Goal: Task Accomplishment & Management: Use online tool/utility

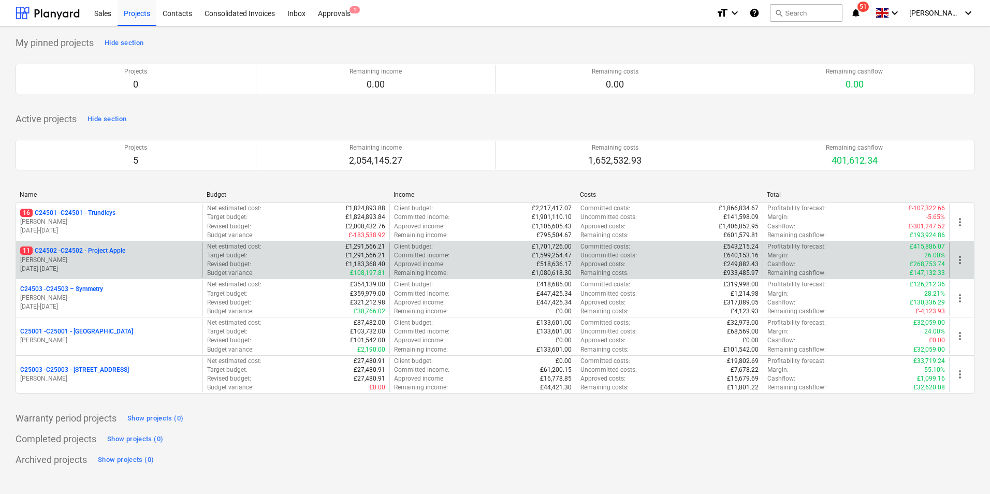
click at [139, 255] on div "11 C24502 - C24502 - Project Apple" at bounding box center [109, 251] width 178 height 9
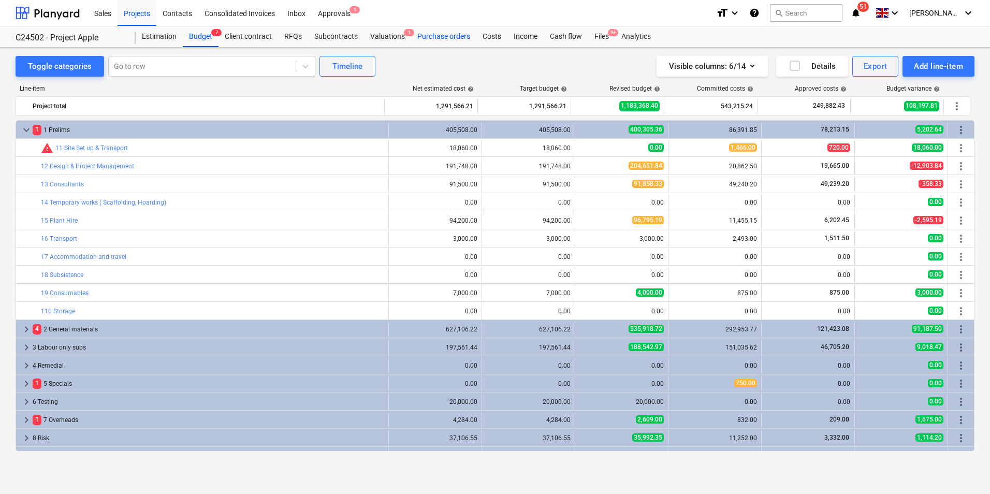
click at [450, 35] on div "Purchase orders" at bounding box center [443, 36] width 65 height 21
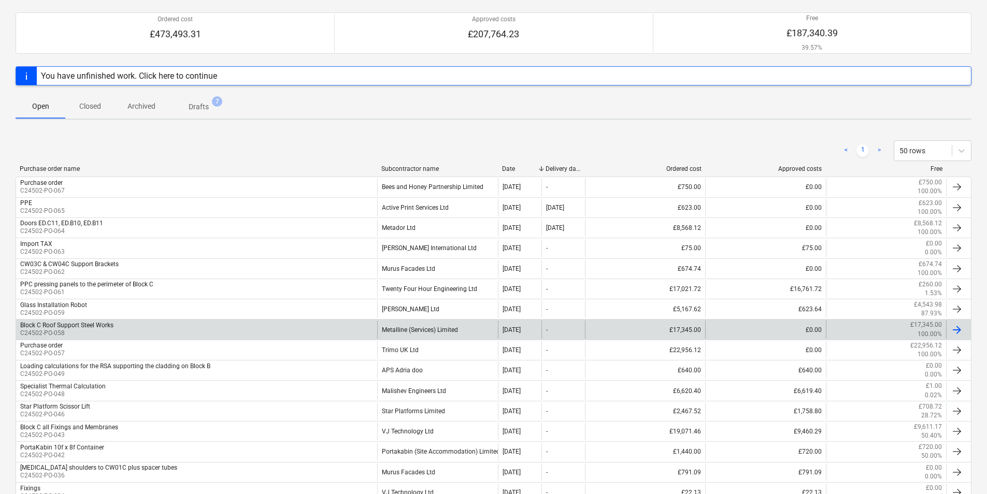
scroll to position [104, 0]
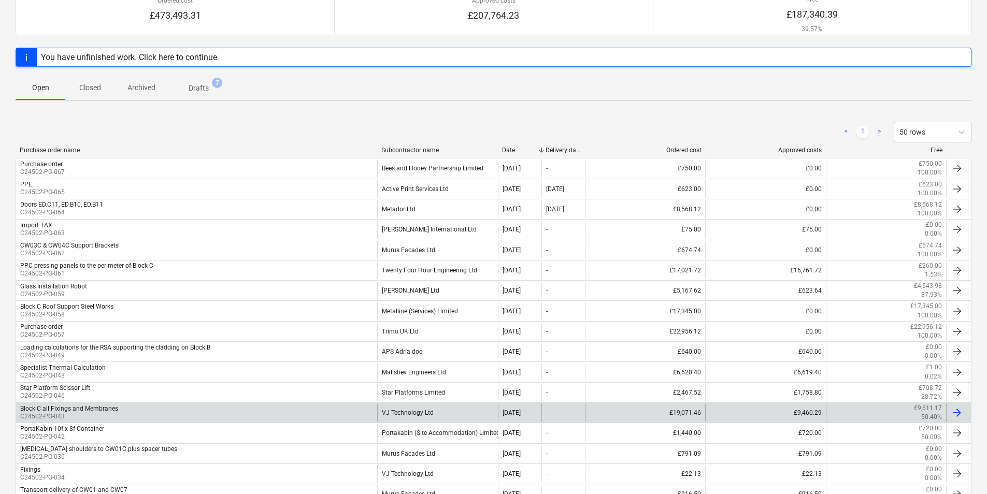
click at [410, 411] on div "VJ Technology Ltd" at bounding box center [437, 413] width 120 height 18
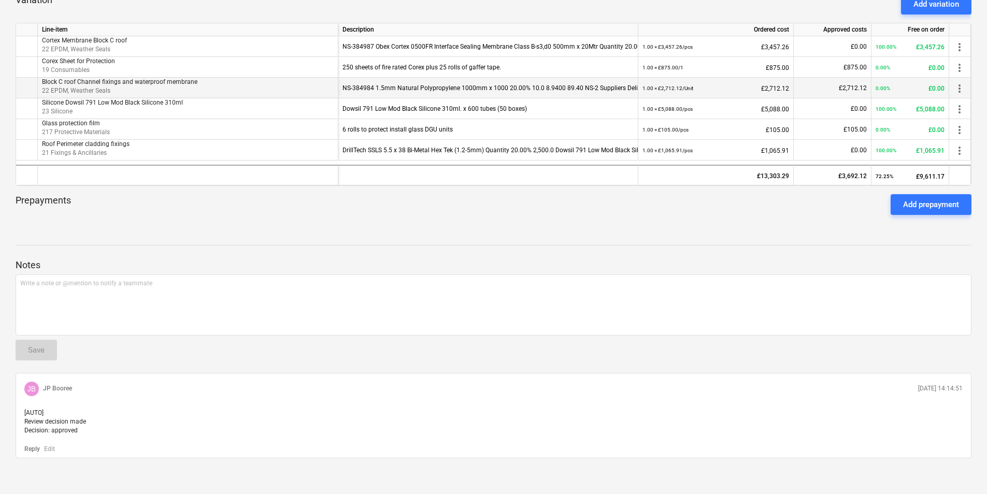
scroll to position [326, 0]
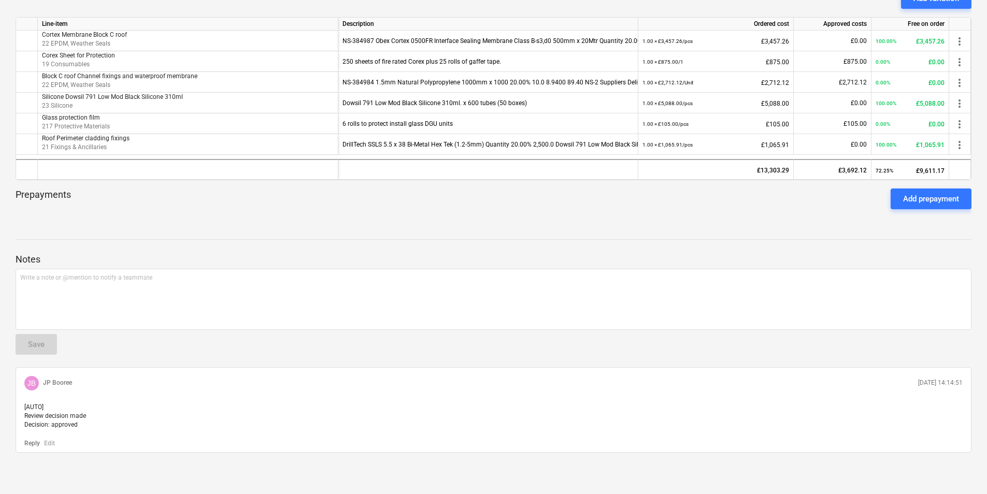
click at [33, 379] on span "JB" at bounding box center [31, 383] width 8 height 8
drag, startPoint x: 33, startPoint y: 372, endPoint x: 48, endPoint y: 384, distance: 18.8
click at [44, 380] on div "JB JP Booree" at bounding box center [48, 383] width 48 height 15
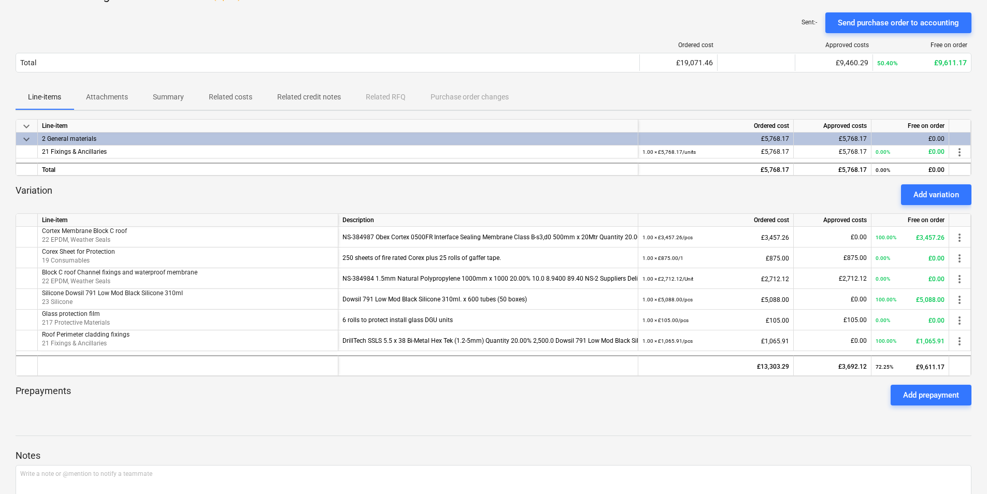
scroll to position [67, 0]
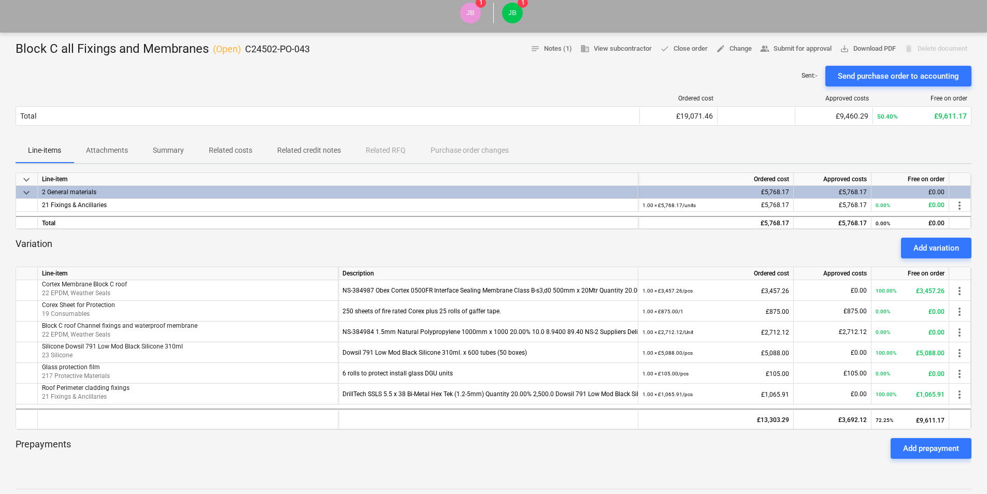
click at [113, 150] on p "Attachments" at bounding box center [107, 150] width 42 height 11
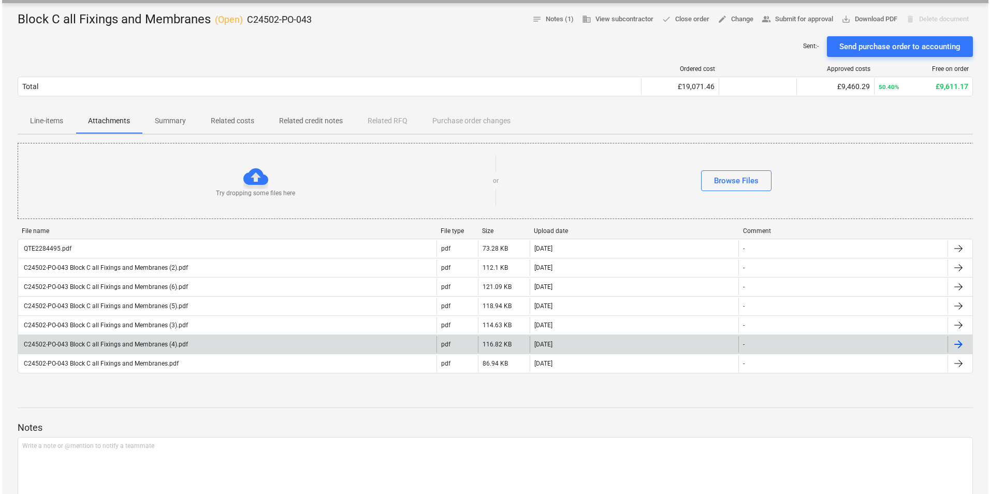
scroll to position [119, 0]
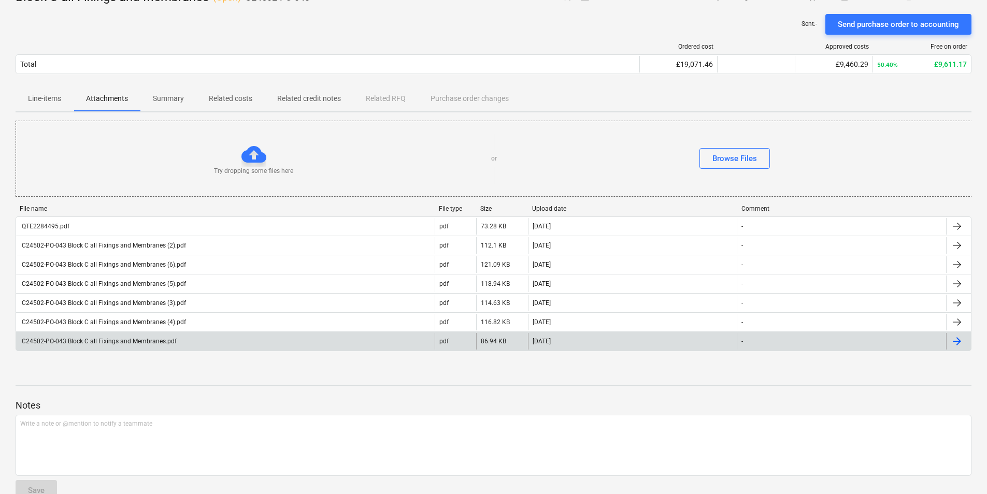
drag, startPoint x: 959, startPoint y: 342, endPoint x: 228, endPoint y: 343, distance: 730.9
click at [228, 343] on div "C24502-PO-043 Block C all Fixings and Membranes.pdf" at bounding box center [225, 341] width 419 height 17
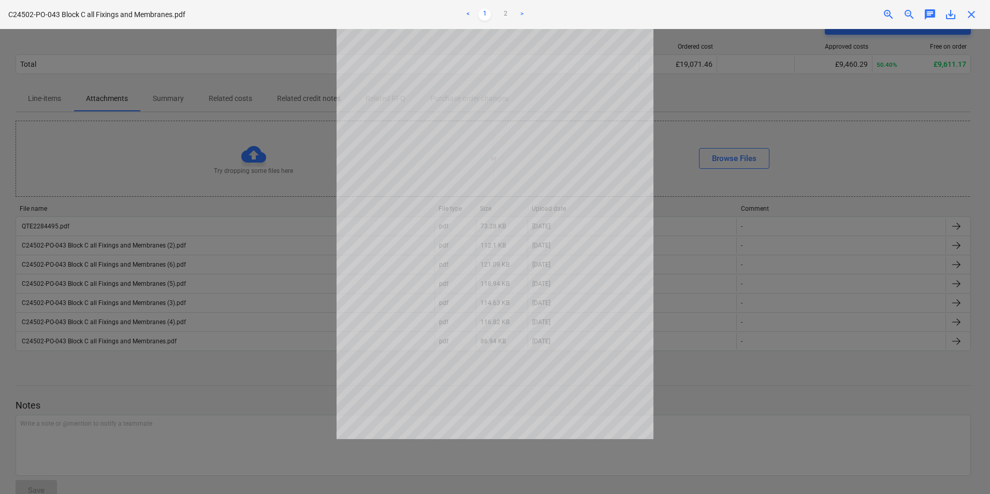
click at [520, 14] on link ">" at bounding box center [522, 14] width 12 height 12
click at [972, 15] on span "close" at bounding box center [972, 14] width 12 height 12
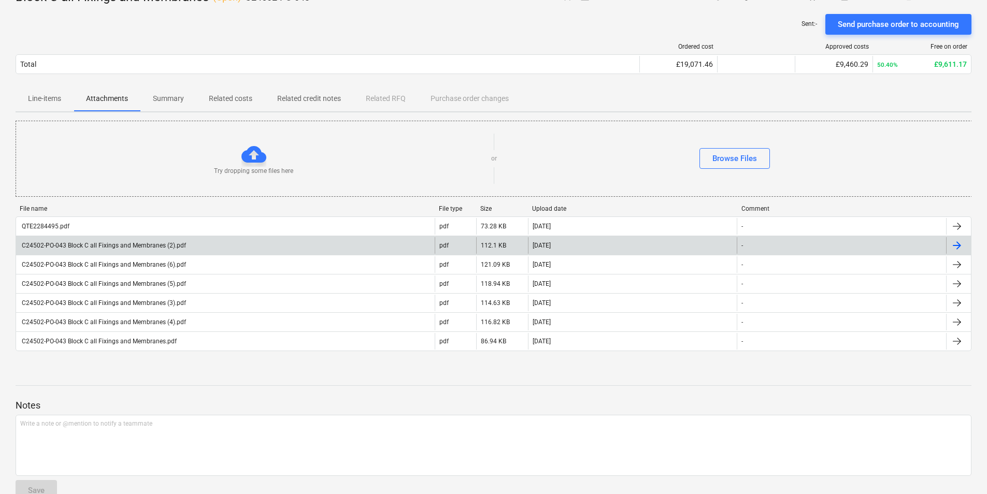
drag, startPoint x: 123, startPoint y: 246, endPoint x: 957, endPoint y: 243, distance: 834.5
click at [957, 243] on div at bounding box center [957, 245] width 12 height 12
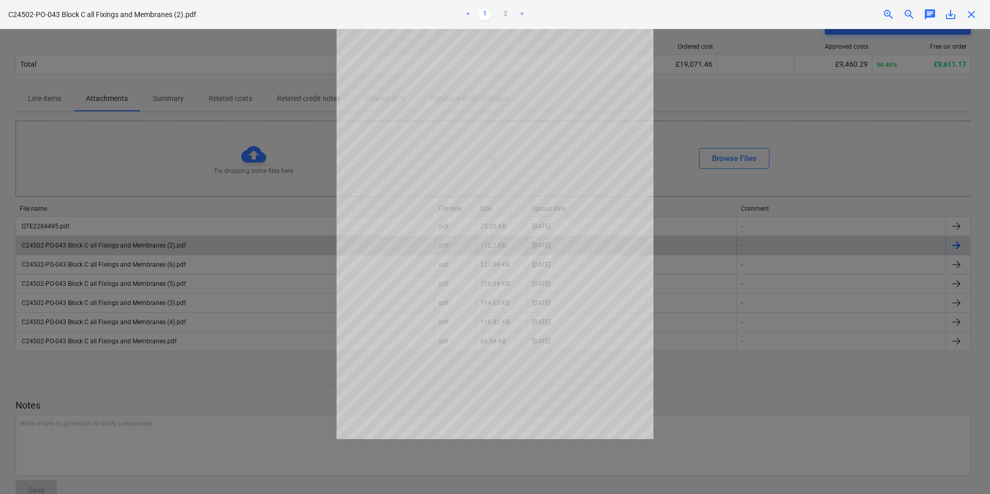
click at [163, 250] on div at bounding box center [495, 261] width 990 height 465
click at [173, 272] on div at bounding box center [495, 261] width 990 height 465
click at [162, 232] on div at bounding box center [495, 261] width 990 height 465
click at [974, 15] on span "close" at bounding box center [972, 14] width 12 height 12
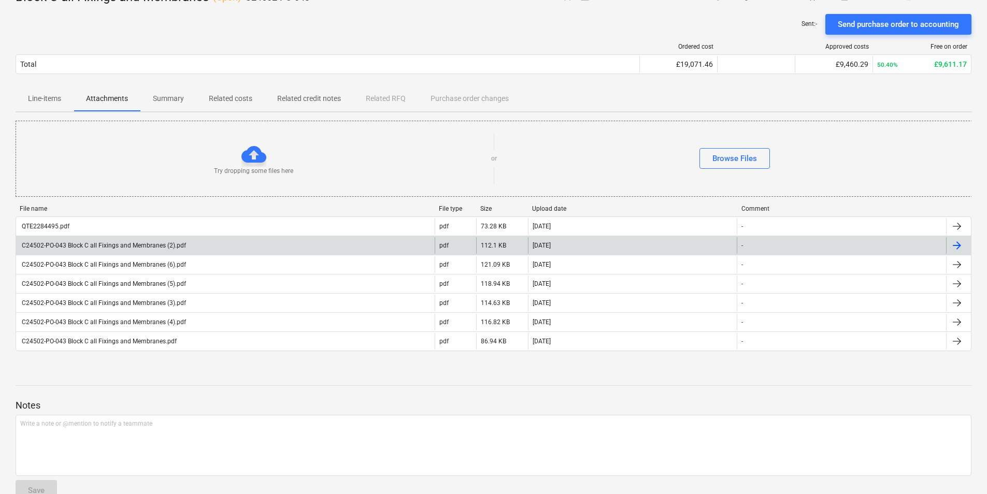
drag, startPoint x: 84, startPoint y: 244, endPoint x: 396, endPoint y: 247, distance: 311.9
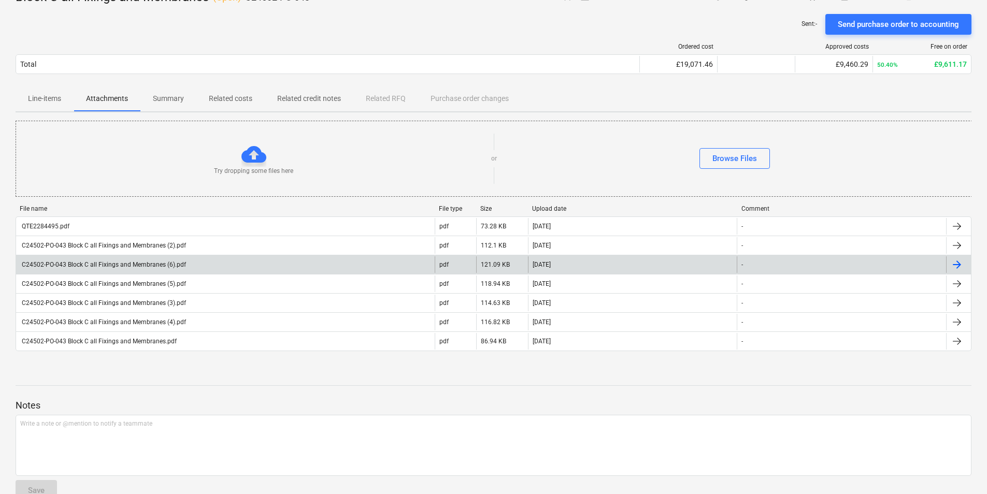
drag, startPoint x: 396, startPoint y: 247, endPoint x: 239, endPoint y: 264, distance: 157.8
click at [239, 264] on div "C24502-PO-043 Block C all Fixings and Membranes (6).pdf" at bounding box center [225, 264] width 419 height 17
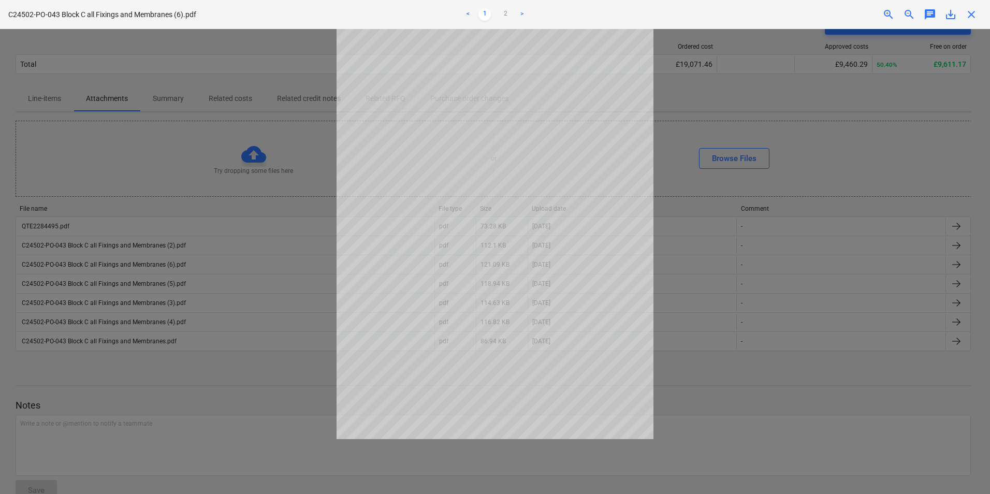
click at [217, 251] on div at bounding box center [495, 261] width 990 height 465
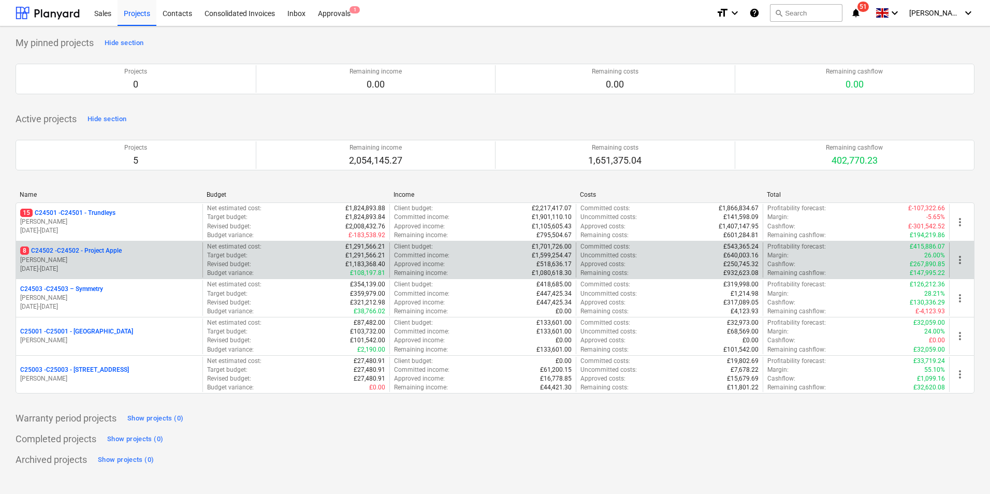
click at [116, 254] on p "8 C24502 - C24502 - Project Apple" at bounding box center [71, 251] width 102 height 9
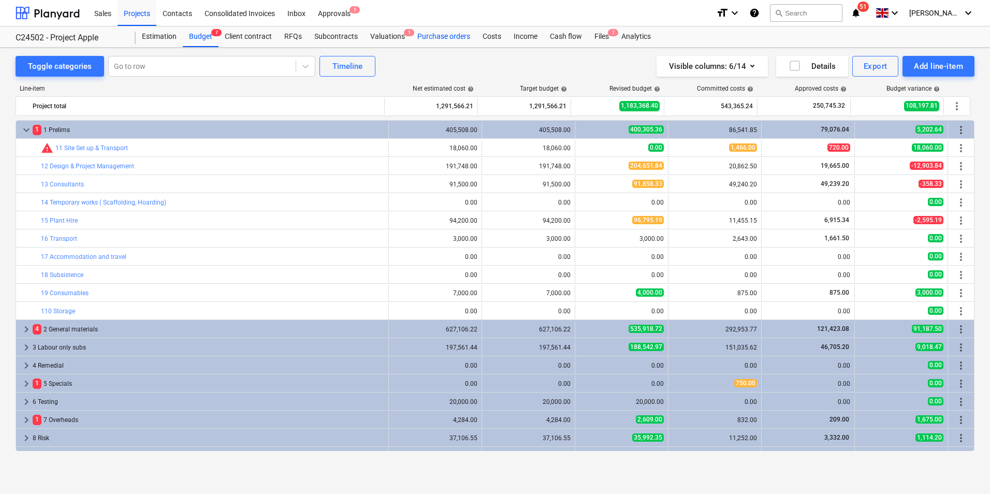
click at [453, 35] on div "Purchase orders" at bounding box center [443, 36] width 65 height 21
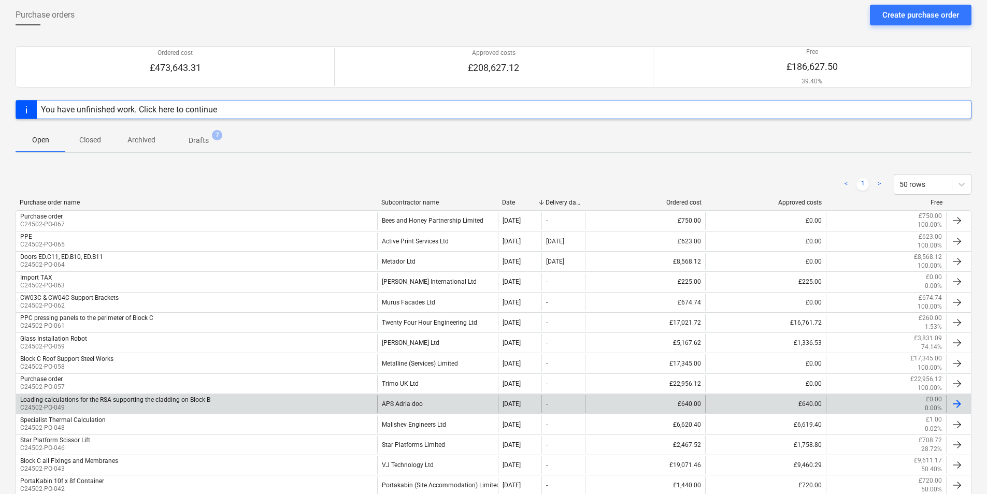
scroll to position [52, 0]
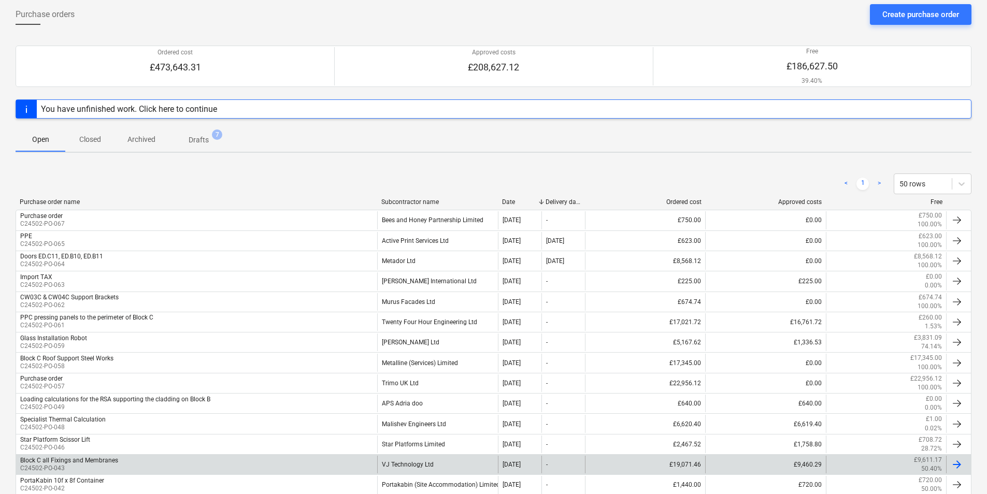
click at [411, 464] on div "VJ Technology Ltd" at bounding box center [437, 465] width 120 height 18
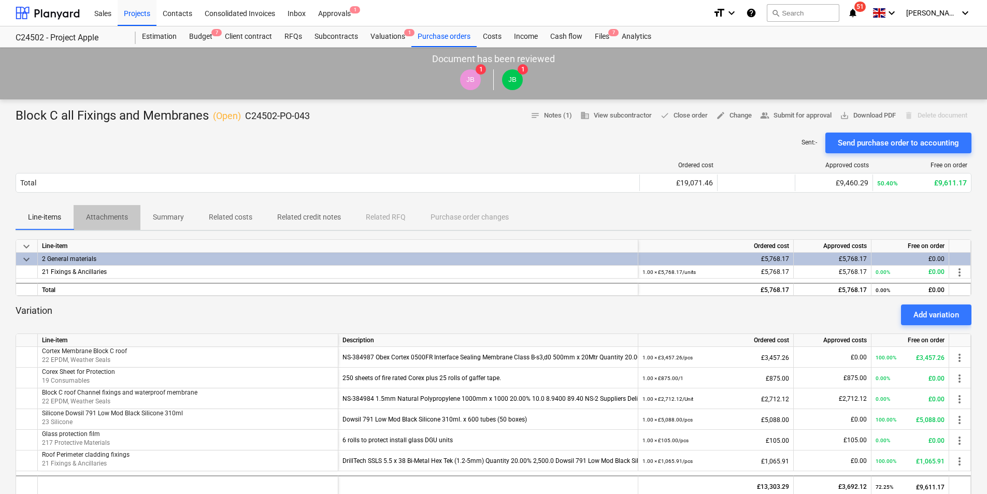
click at [114, 216] on p "Attachments" at bounding box center [107, 217] width 42 height 11
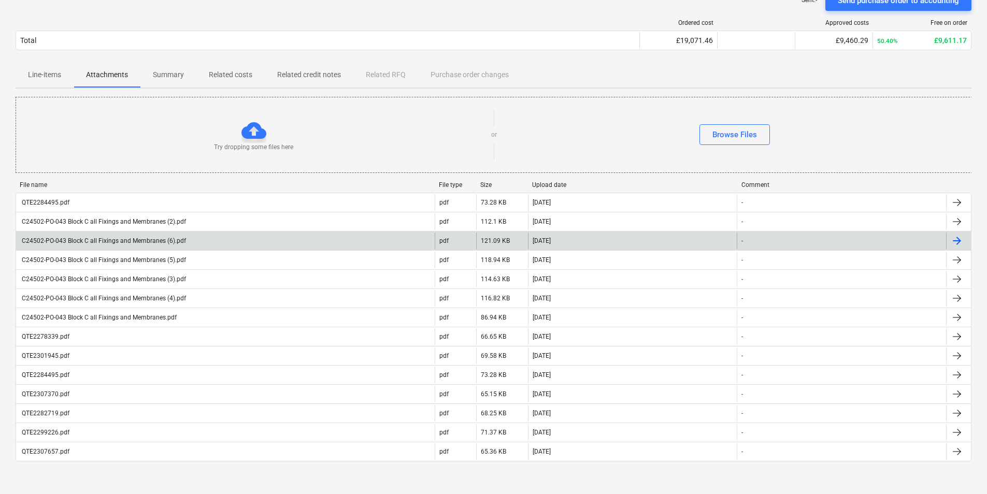
scroll to position [207, 0]
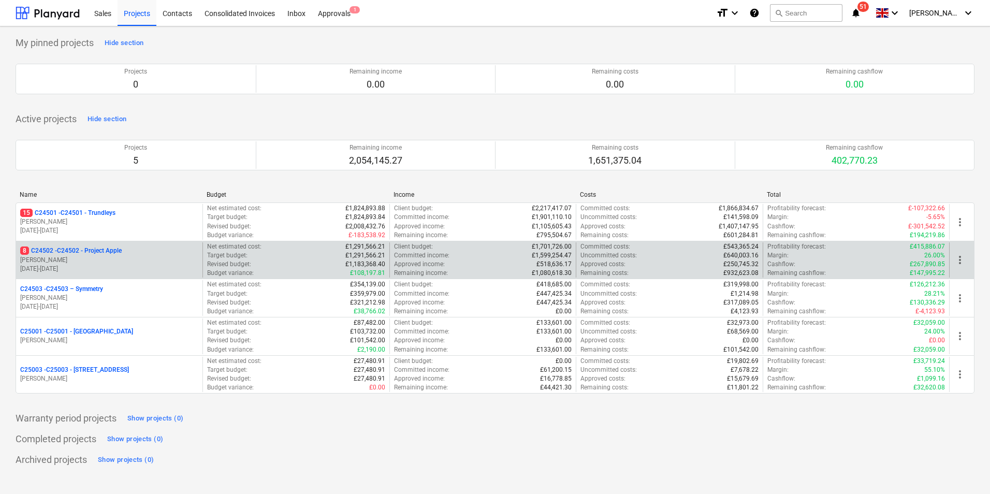
click at [104, 251] on p "8 C24502 - C24502 - Project Apple" at bounding box center [71, 251] width 102 height 9
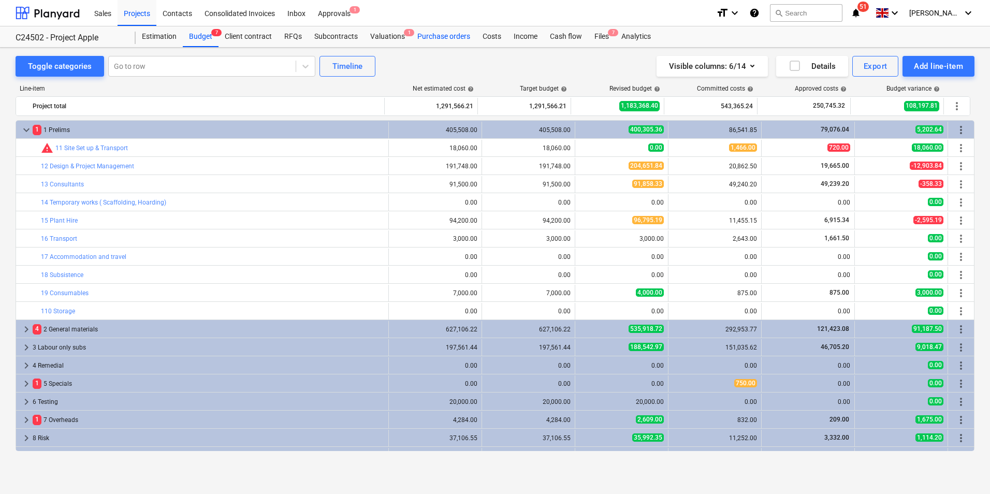
click at [452, 39] on div "Purchase orders" at bounding box center [443, 36] width 65 height 21
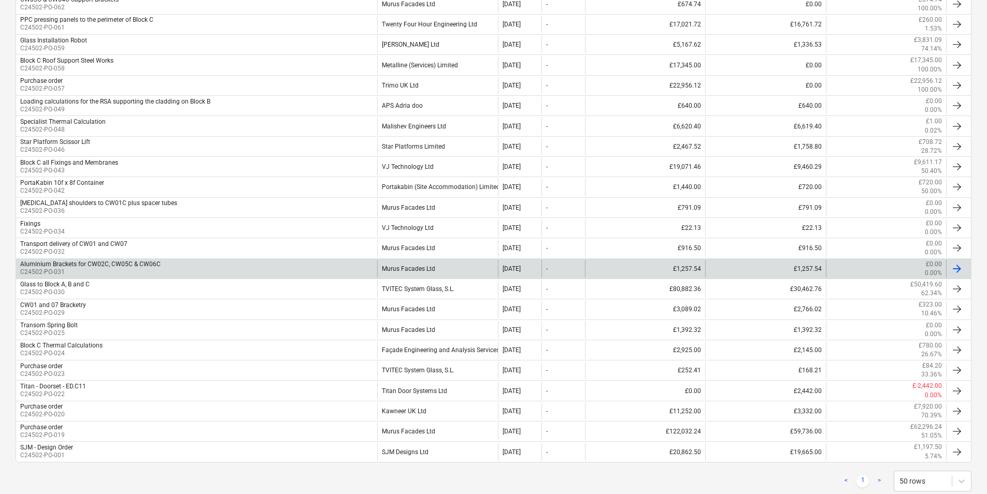
scroll to position [376, 0]
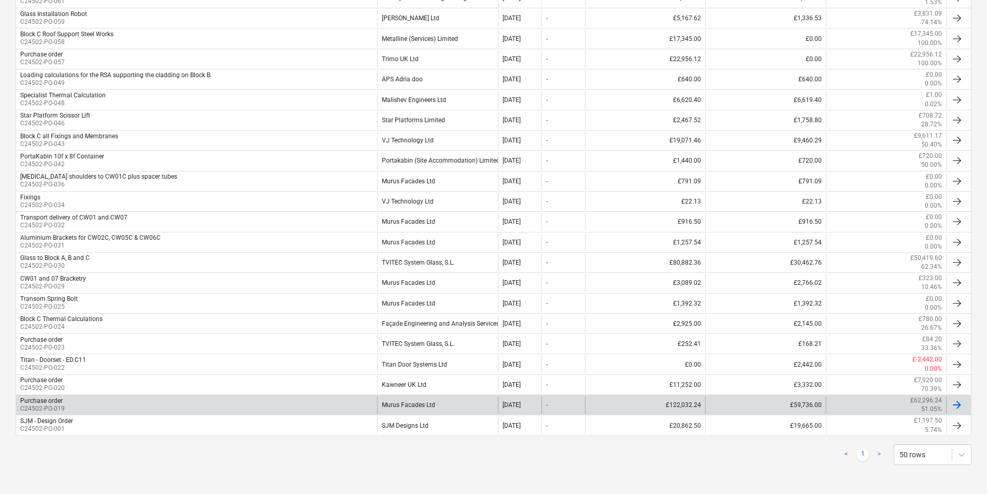
click at [414, 404] on div "Murus Facades Ltd" at bounding box center [437, 405] width 120 height 18
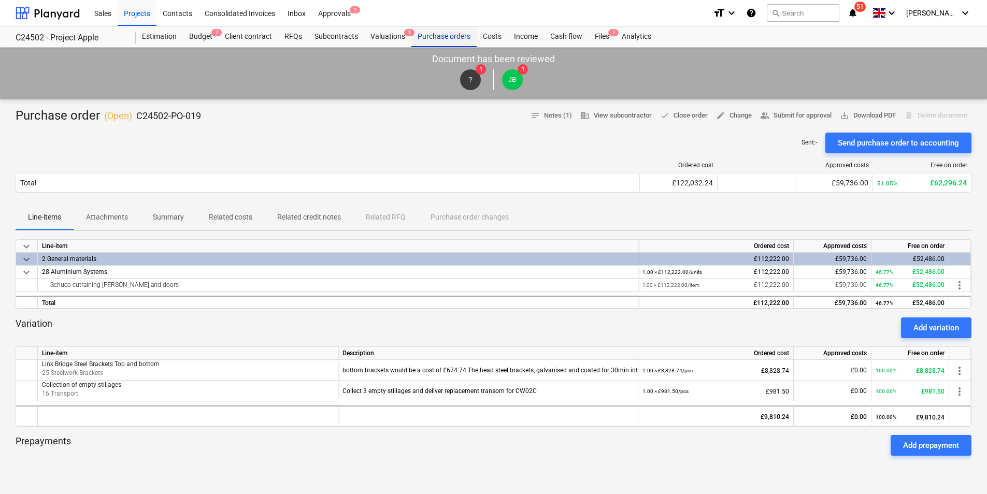
click at [443, 37] on div "Purchase orders" at bounding box center [443, 36] width 65 height 21
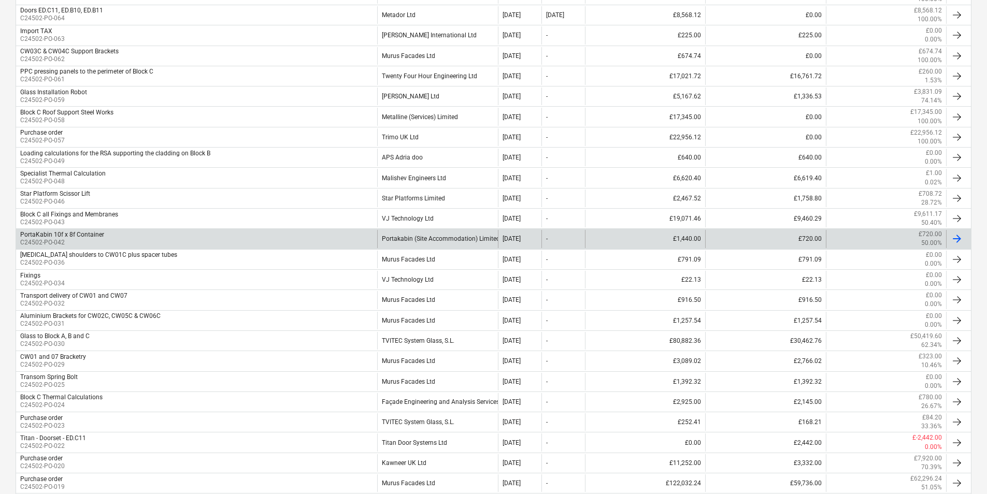
scroll to position [272, 0]
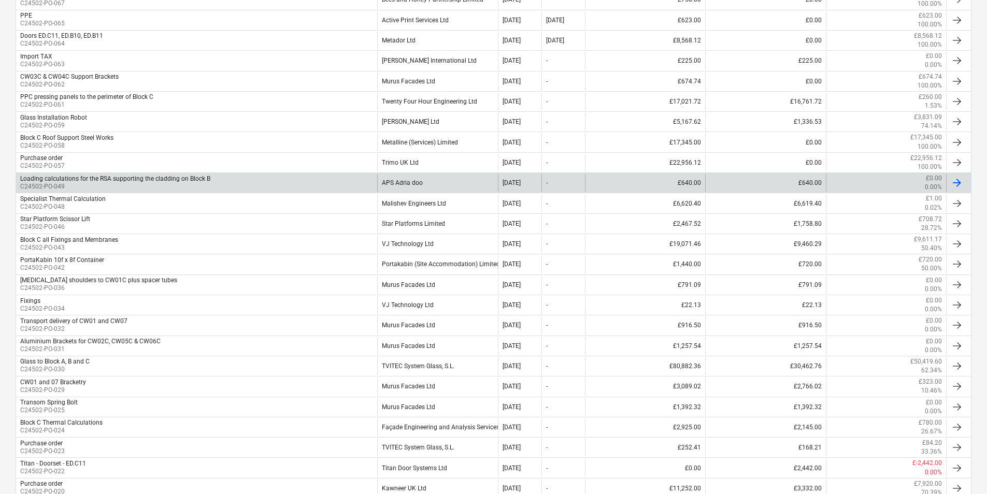
click at [412, 183] on div "APS Adria doo" at bounding box center [437, 183] width 120 height 18
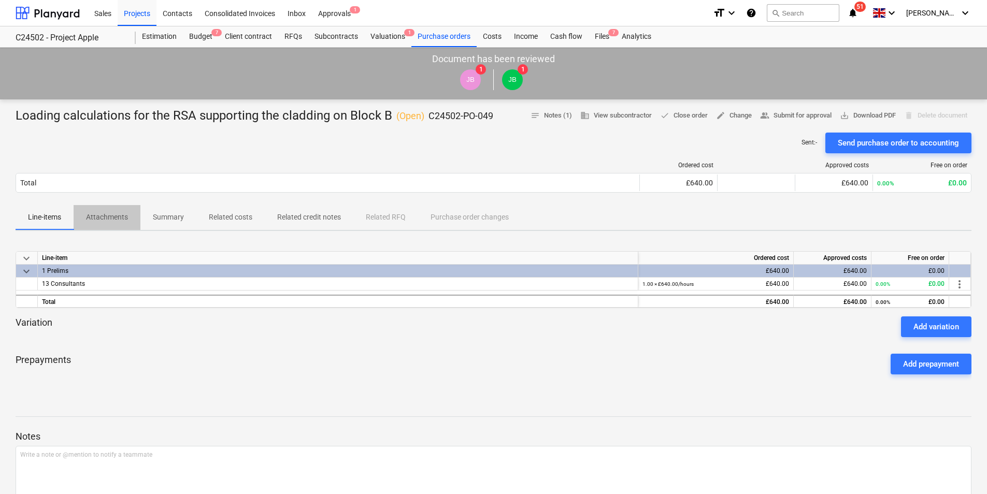
click at [113, 216] on p "Attachments" at bounding box center [107, 217] width 42 height 11
click at [938, 323] on div "Add variation" at bounding box center [936, 326] width 46 height 13
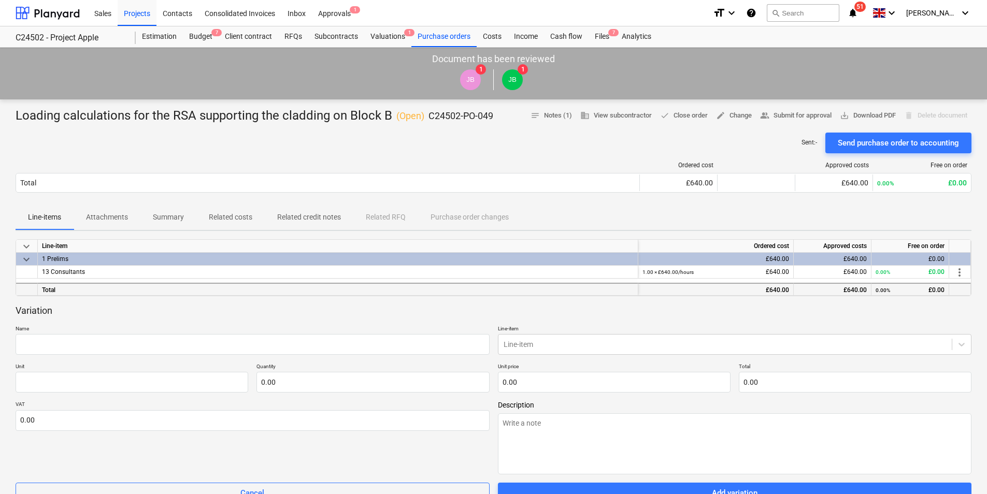
scroll to position [52, 0]
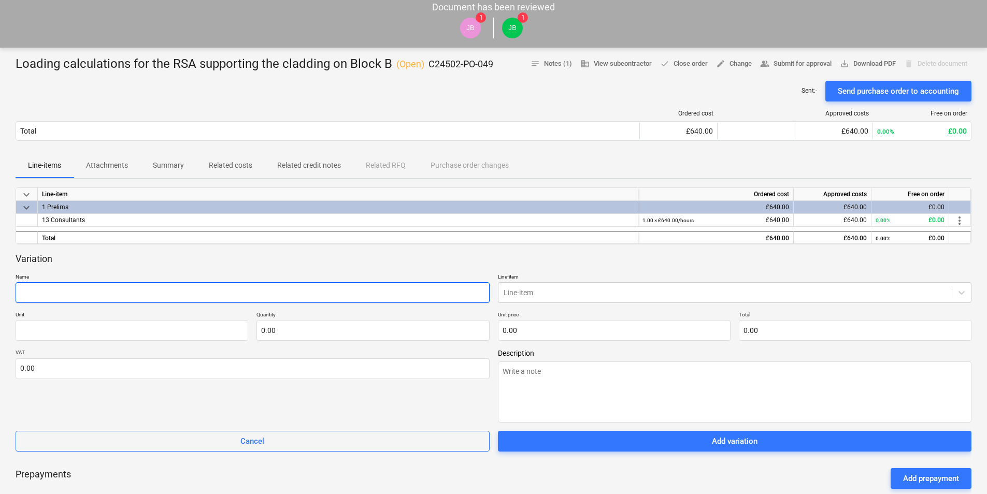
click at [98, 295] on input "text" at bounding box center [253, 292] width 474 height 21
click at [73, 290] on input "text" at bounding box center [253, 292] width 474 height 21
paste input "25016-04_Vitrine_Surrey Quays - C24502 PA - All ITF Comments to CW01A"
type textarea "x"
type input "25016-04_Vitrine_Surrey Quays - C24502 PA - All ITF Comments to CW01A"
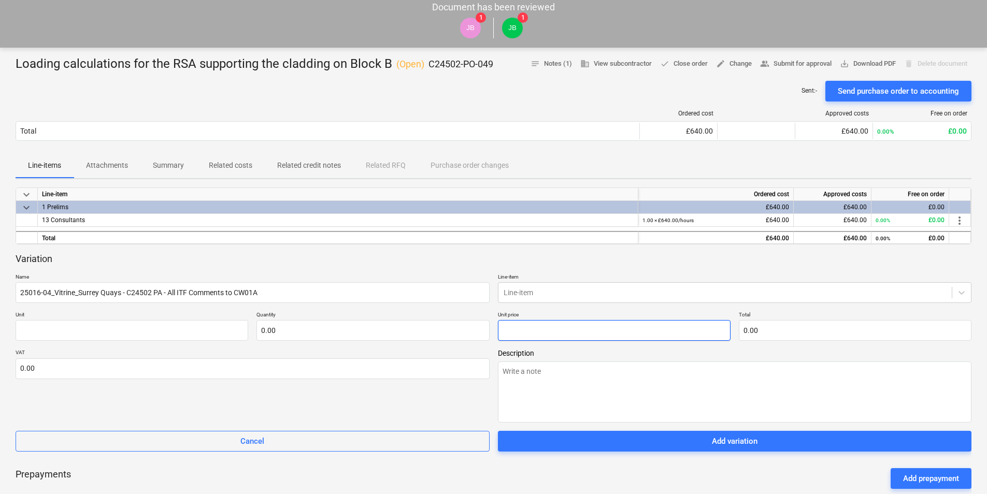
click at [542, 329] on input "text" at bounding box center [614, 330] width 233 height 21
type input "0.00"
click at [214, 4] on div "Document has been reviewed JB 1 JB 1" at bounding box center [493, 22] width 987 height 52
click at [536, 333] on input "text" at bounding box center [614, 330] width 233 height 21
type textarea "x"
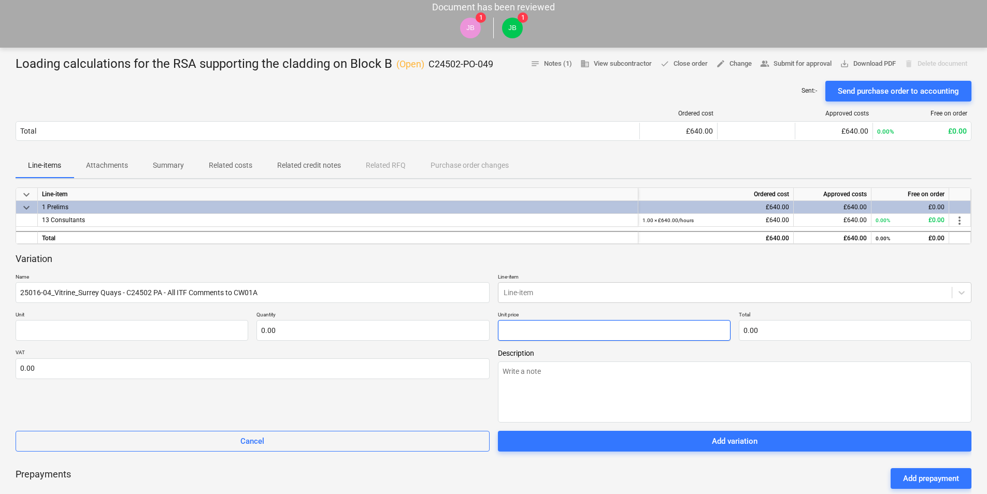
type input "pcs"
type input "9"
type input "1.00"
type input "9.00"
type textarea "x"
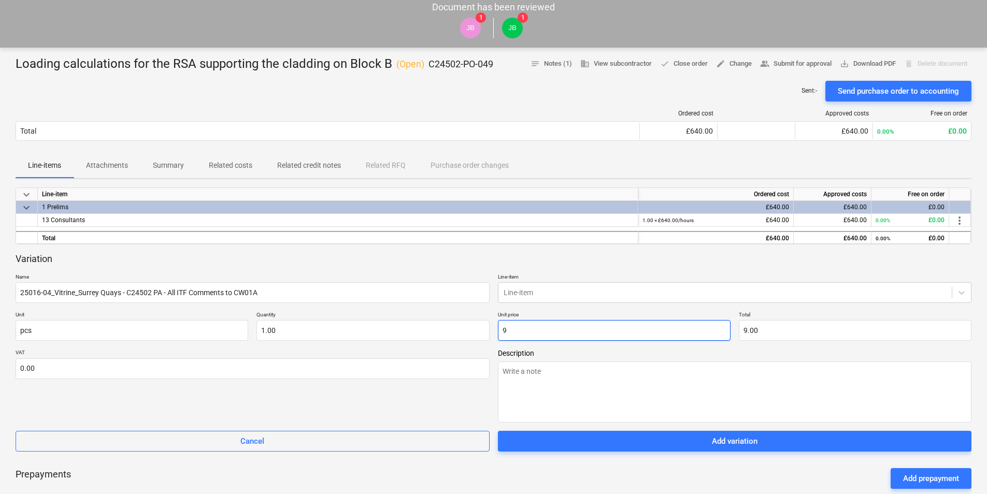
type input "94"
type input "94.00"
type textarea "x"
type input "940"
type input "940.00"
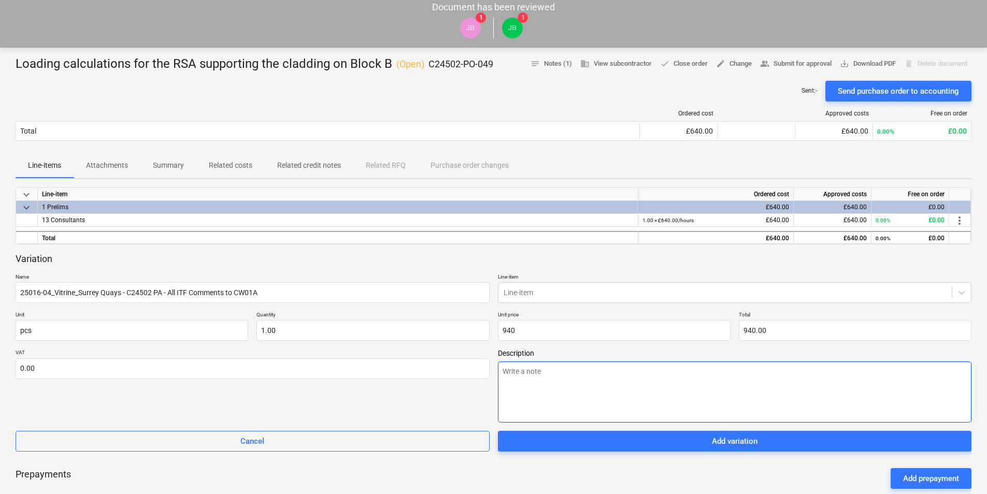
type input "940.00"
click at [578, 367] on textarea at bounding box center [735, 392] width 474 height 61
paste textarea "Structural verification of the rainscreen system and its bracketry is required.…"
type textarea "x"
type textarea "Structural verification of the rainscreen system and its bracketry is required.…"
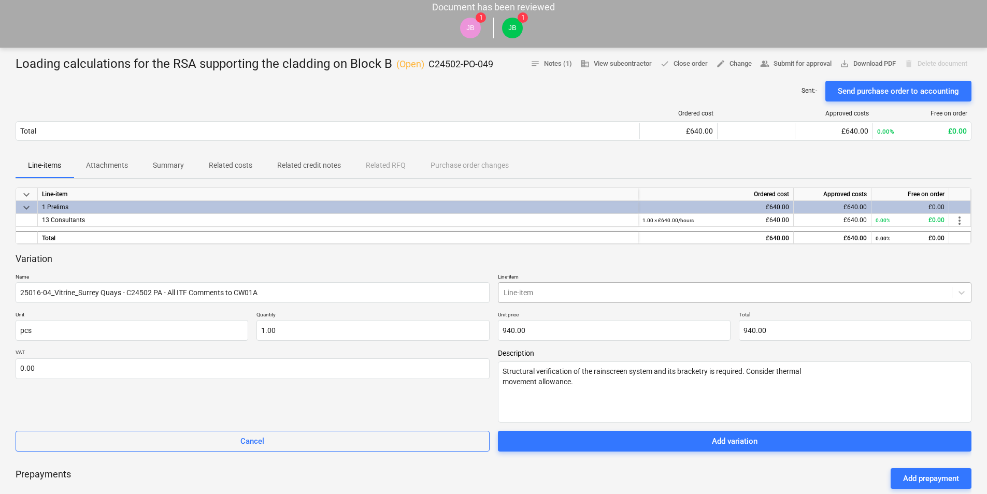
click at [528, 293] on div at bounding box center [725, 293] width 443 height 10
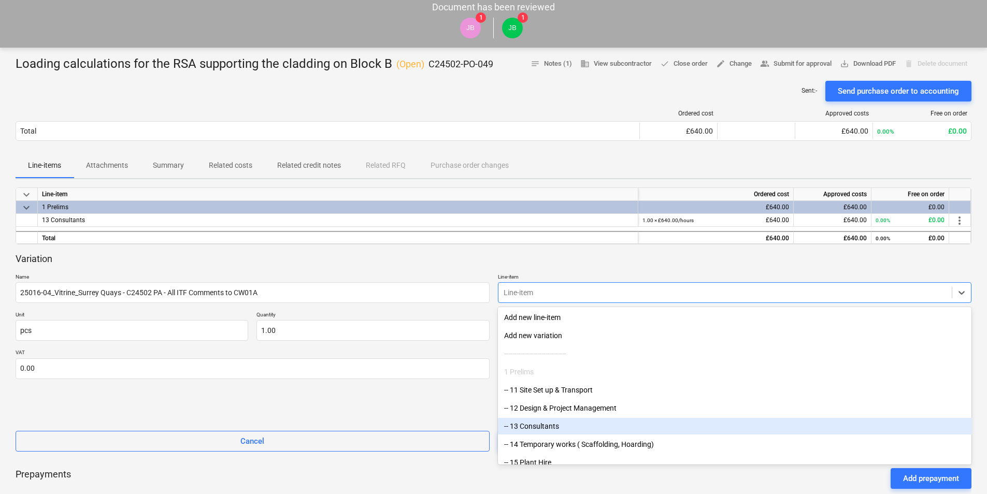
click at [533, 427] on div "-- 13 Consultants" at bounding box center [735, 426] width 474 height 17
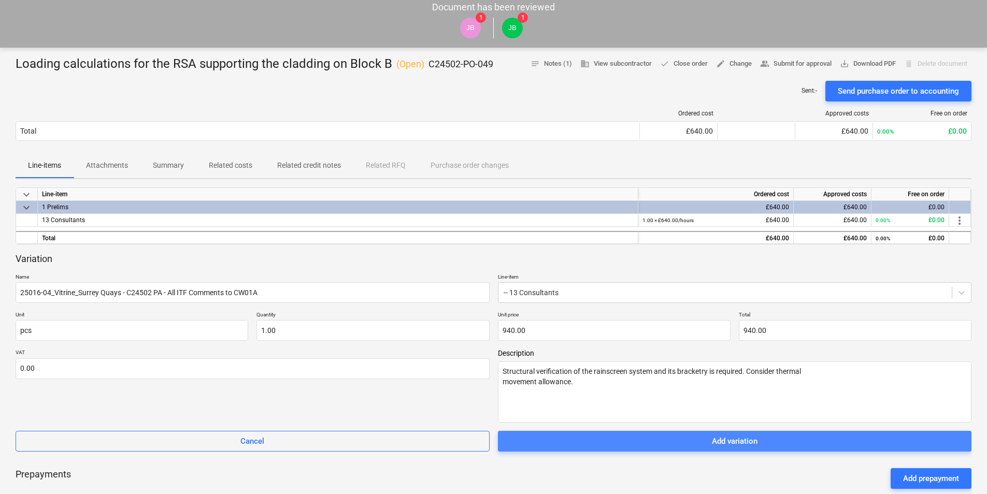
click at [729, 443] on div "Add variation" at bounding box center [735, 441] width 46 height 13
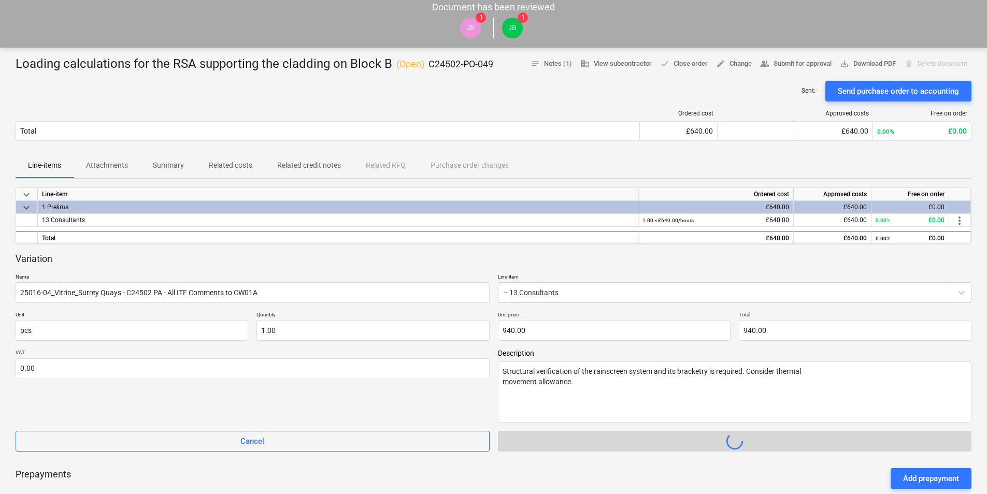
type textarea "x"
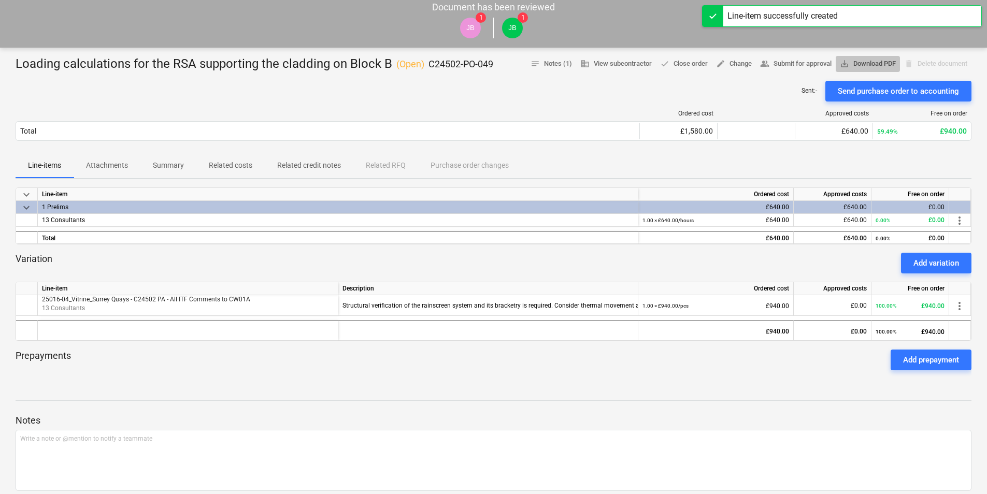
click at [875, 64] on span "save_alt Download PDF" at bounding box center [868, 64] width 56 height 12
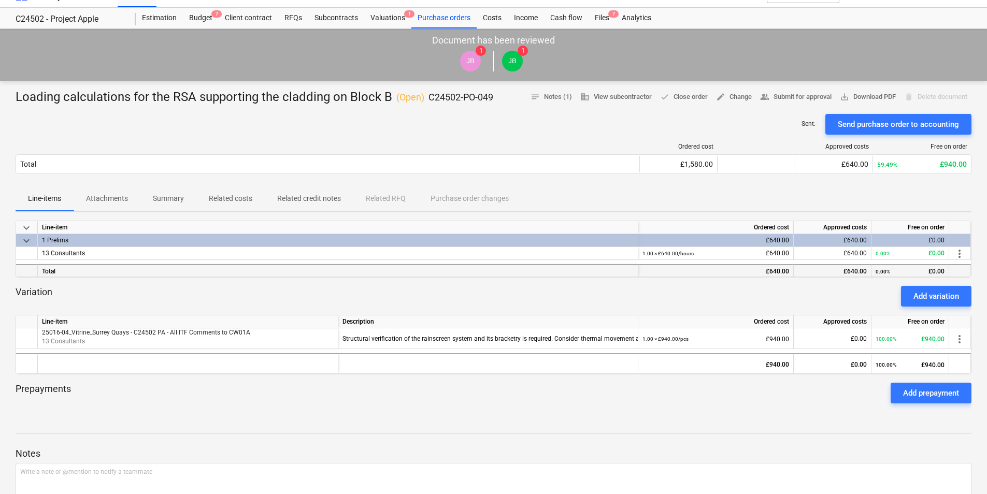
scroll to position [0, 0]
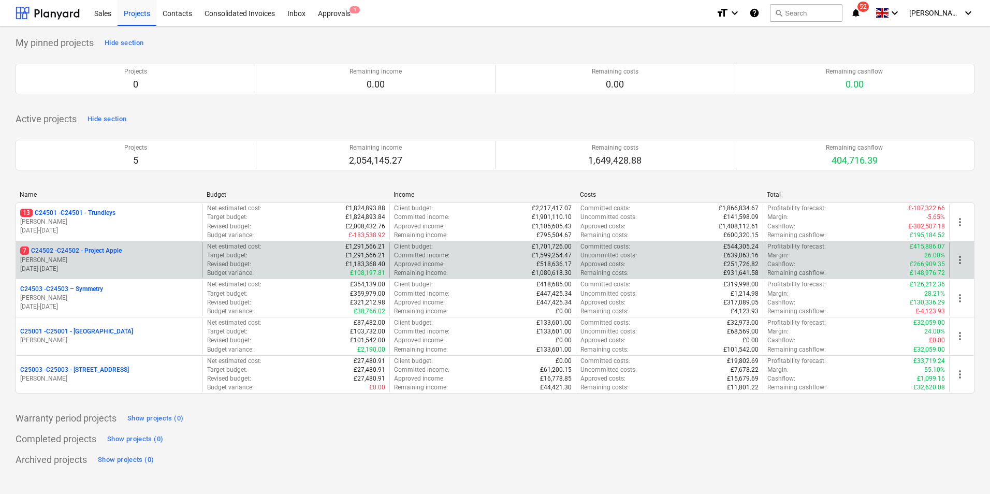
click at [145, 258] on p "[PERSON_NAME]" at bounding box center [109, 260] width 178 height 9
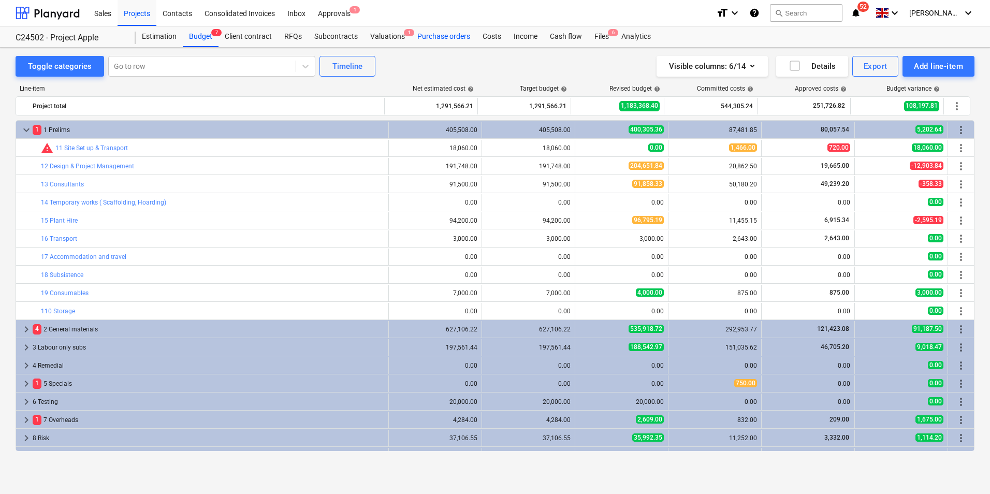
click at [458, 35] on div "Purchase orders" at bounding box center [443, 36] width 65 height 21
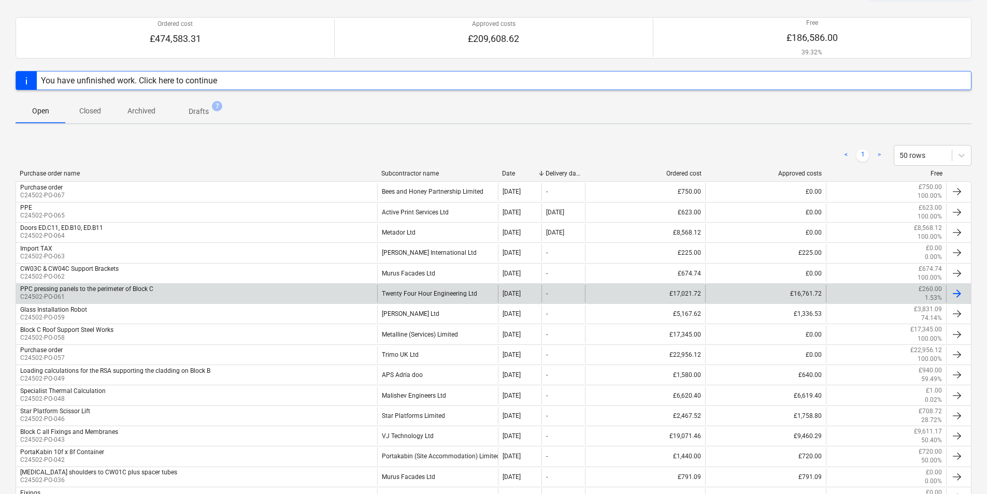
scroll to position [104, 0]
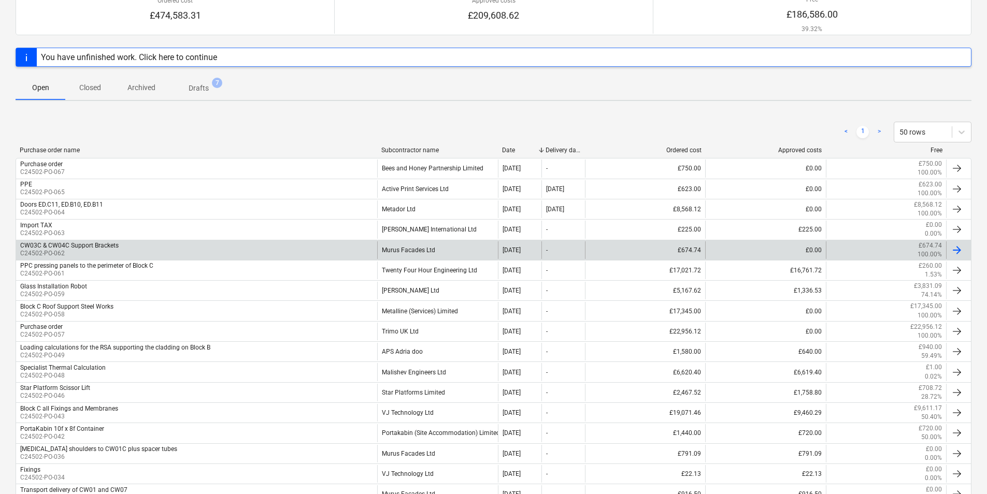
click at [421, 248] on div "Murus Facades Ltd" at bounding box center [437, 250] width 120 height 18
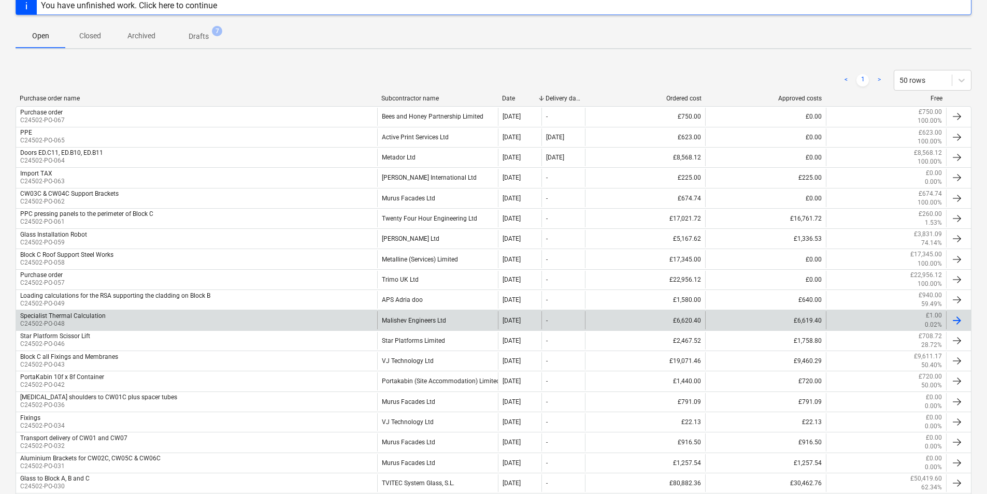
scroll to position [207, 0]
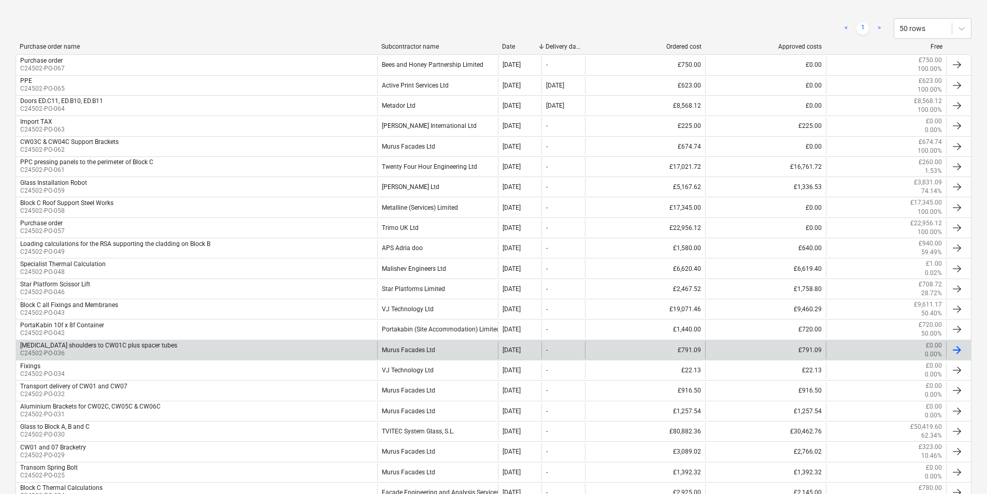
click at [430, 348] on div "Murus Facades Ltd" at bounding box center [437, 350] width 120 height 18
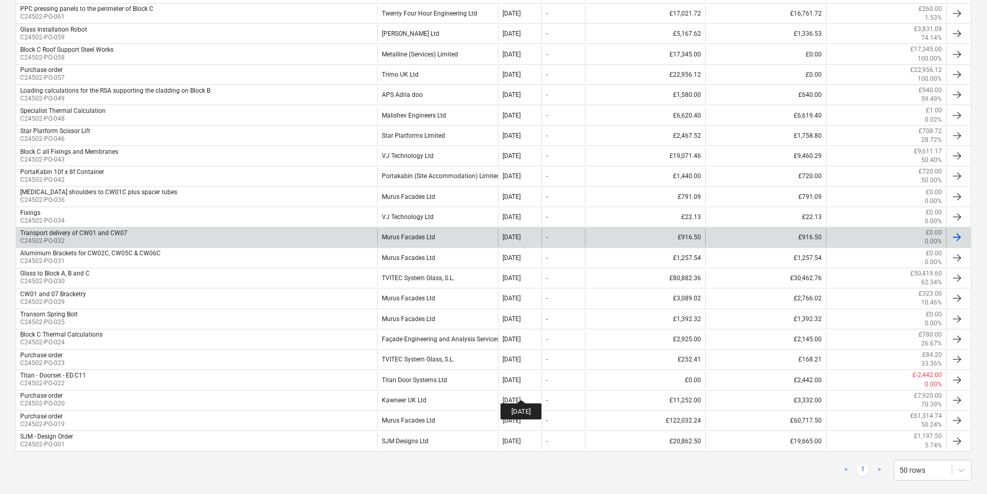
scroll to position [363, 0]
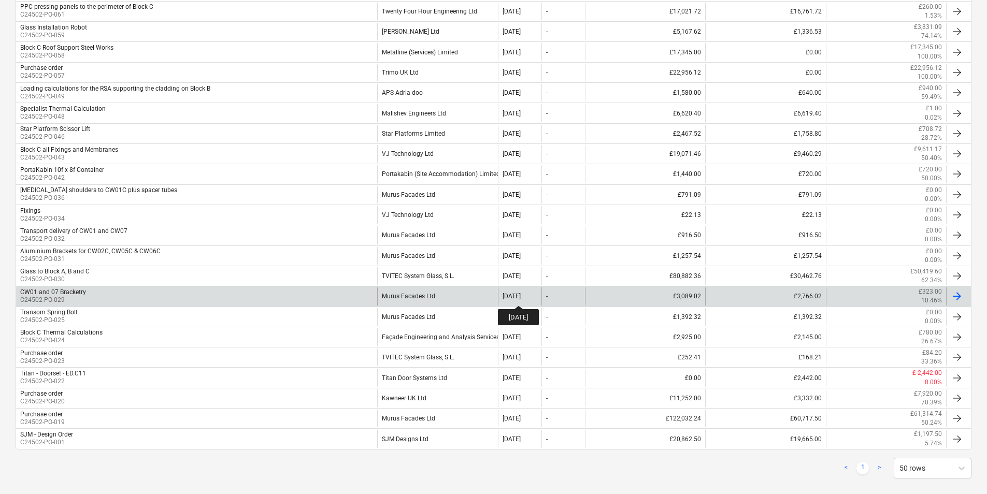
click at [521, 296] on div "09 Jun 2025" at bounding box center [511, 296] width 18 height 7
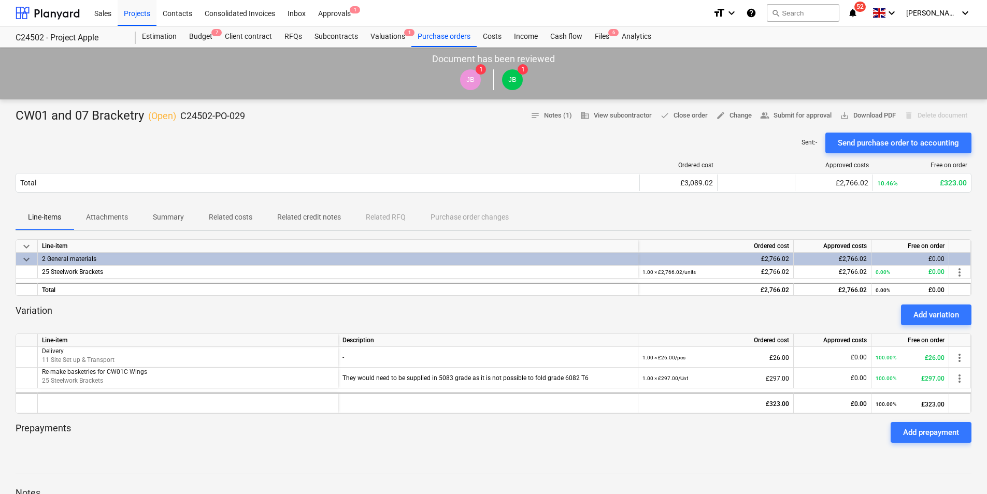
scroll to position [363, 0]
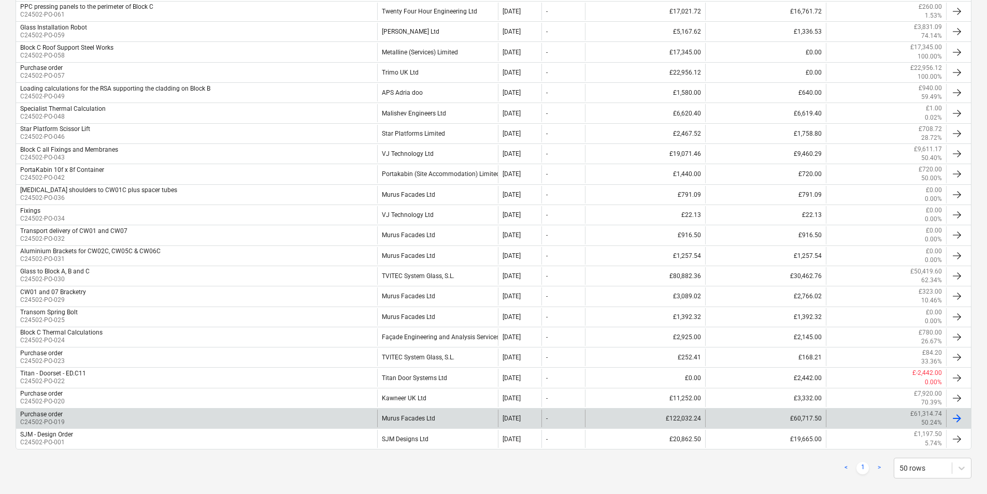
click at [424, 420] on div "Murus Facades Ltd" at bounding box center [437, 419] width 120 height 18
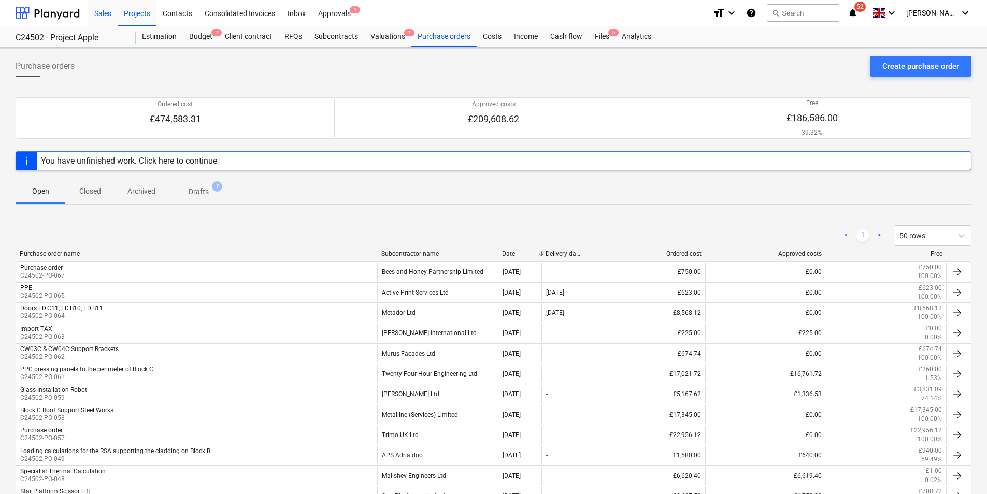
scroll to position [363, 0]
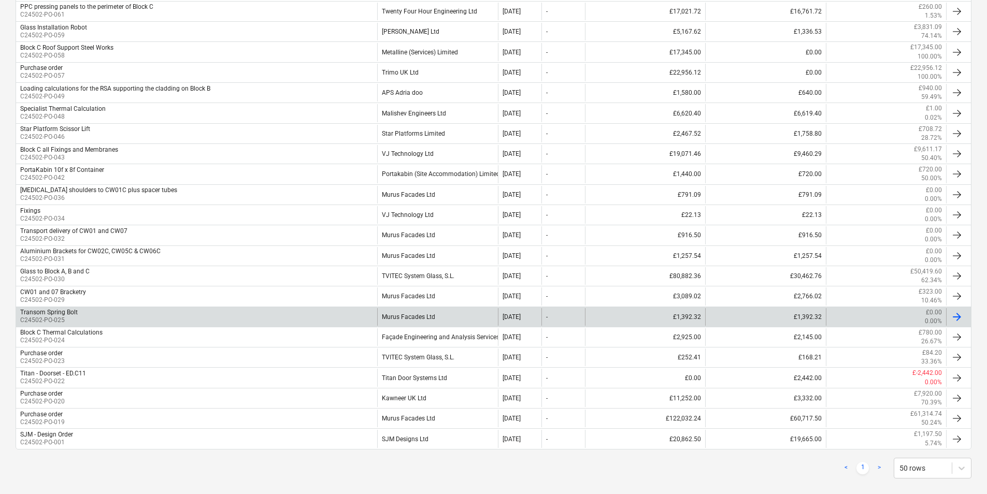
click at [421, 314] on div "Murus Facades Ltd" at bounding box center [437, 317] width 120 height 18
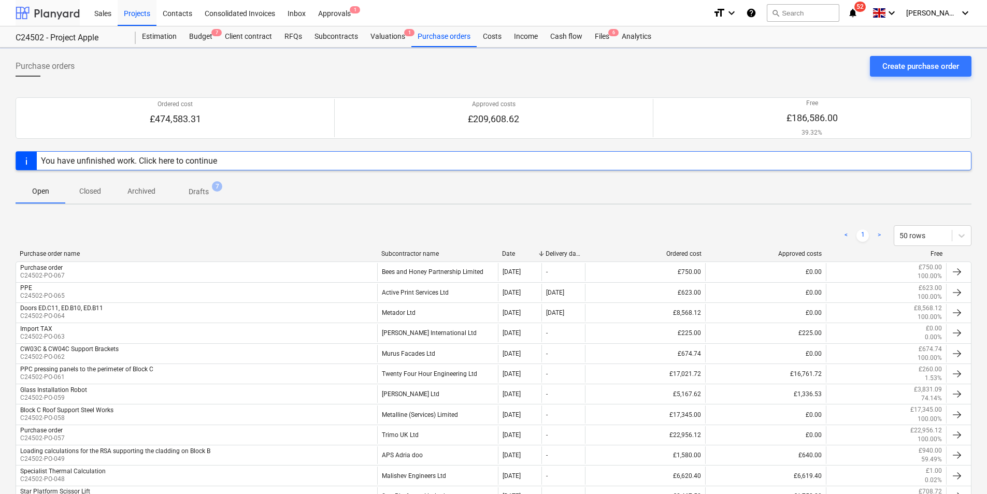
scroll to position [363, 0]
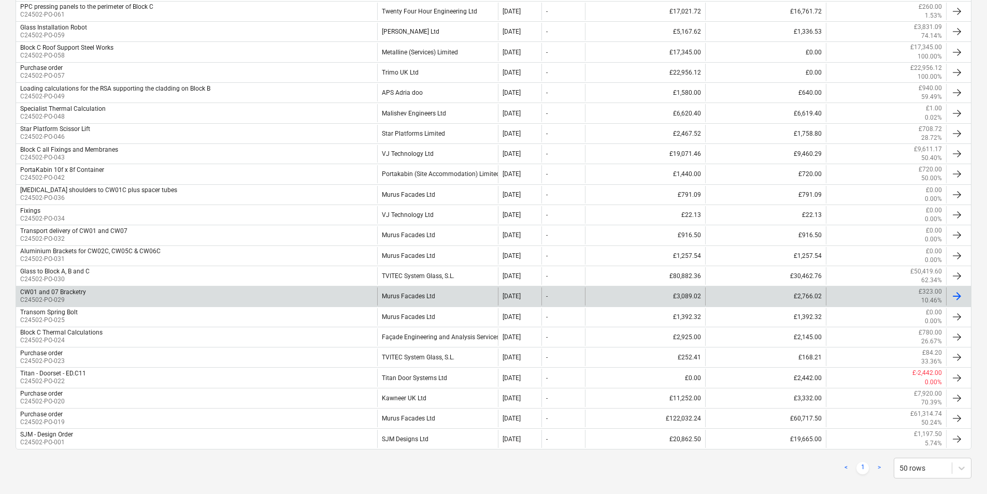
click at [451, 294] on div "Murus Facades Ltd" at bounding box center [437, 297] width 120 height 18
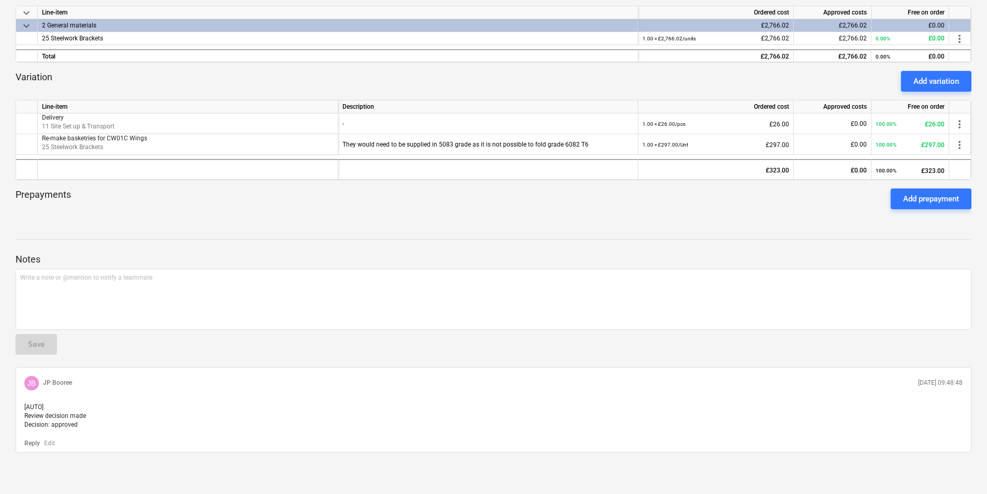
scroll to position [243, 0]
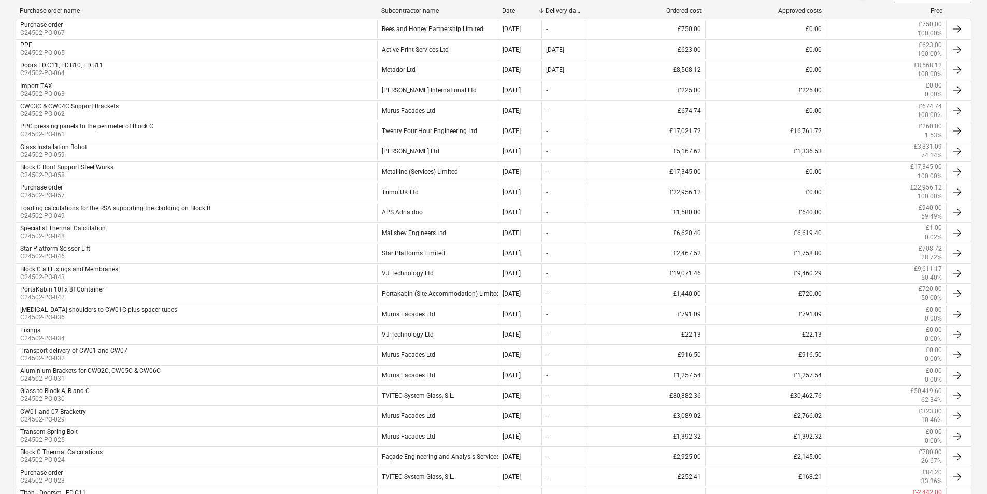
scroll to position [363, 0]
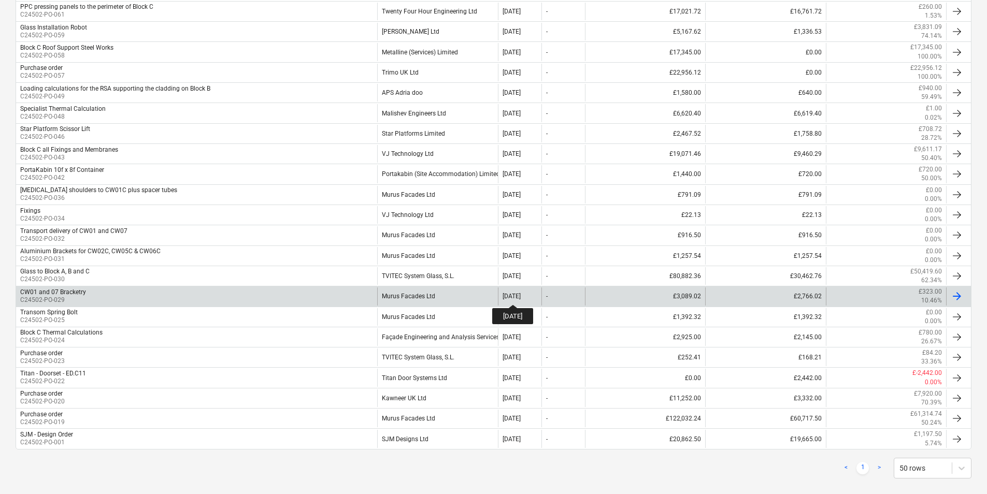
click at [521, 295] on div "09 Jun 2025" at bounding box center [511, 296] width 18 height 7
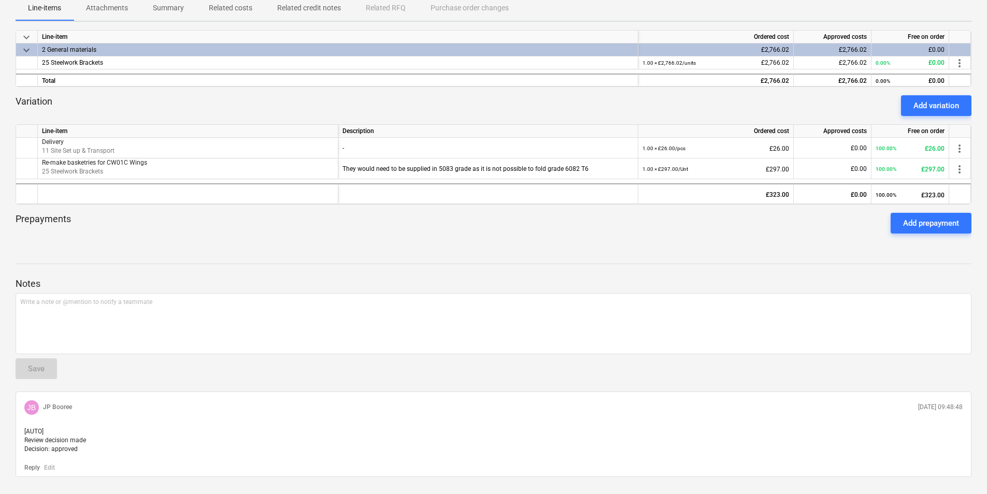
scroll to position [191, 0]
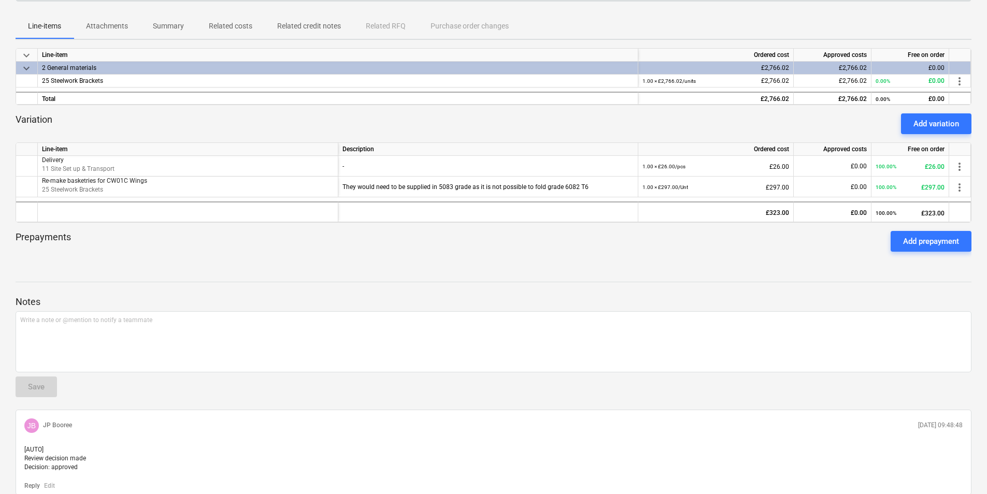
scroll to position [363, 0]
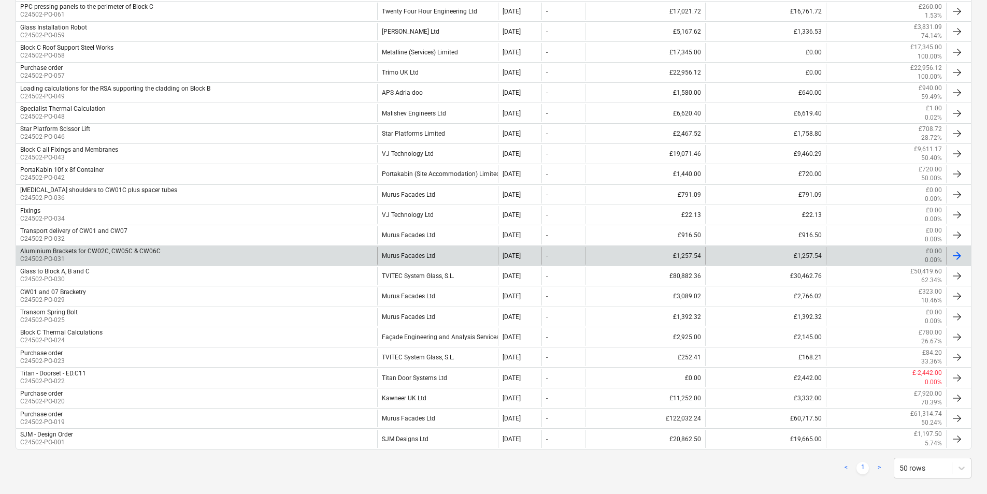
click at [422, 253] on div "Murus Facades Ltd" at bounding box center [437, 256] width 120 height 18
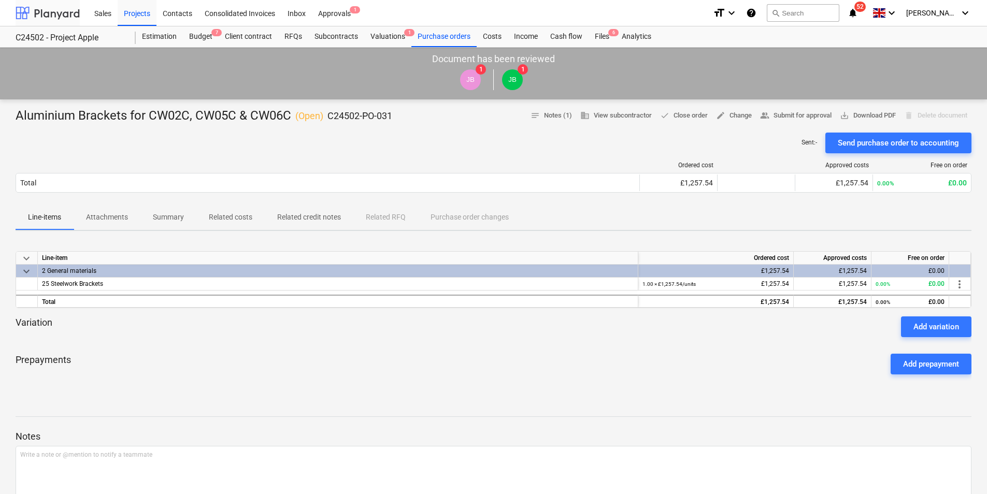
scroll to position [363, 0]
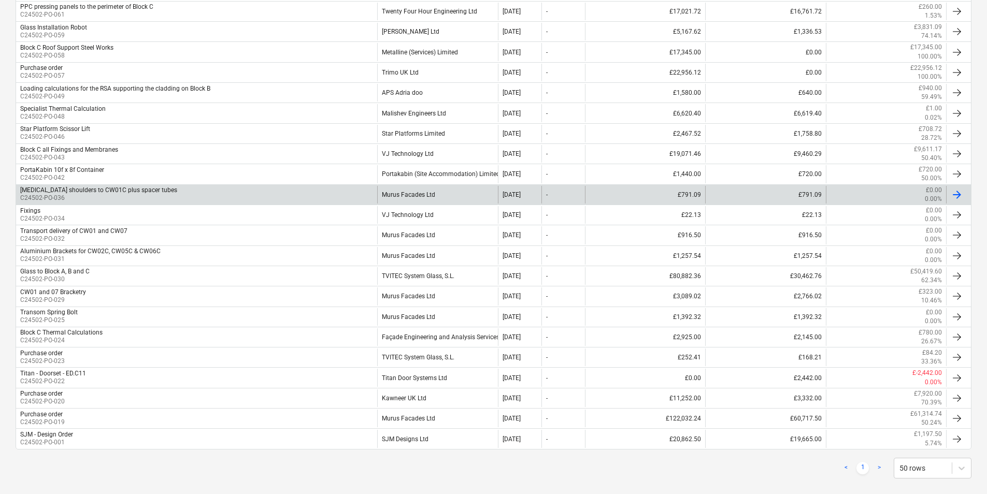
click at [455, 193] on div "Murus Facades Ltd" at bounding box center [437, 195] width 120 height 18
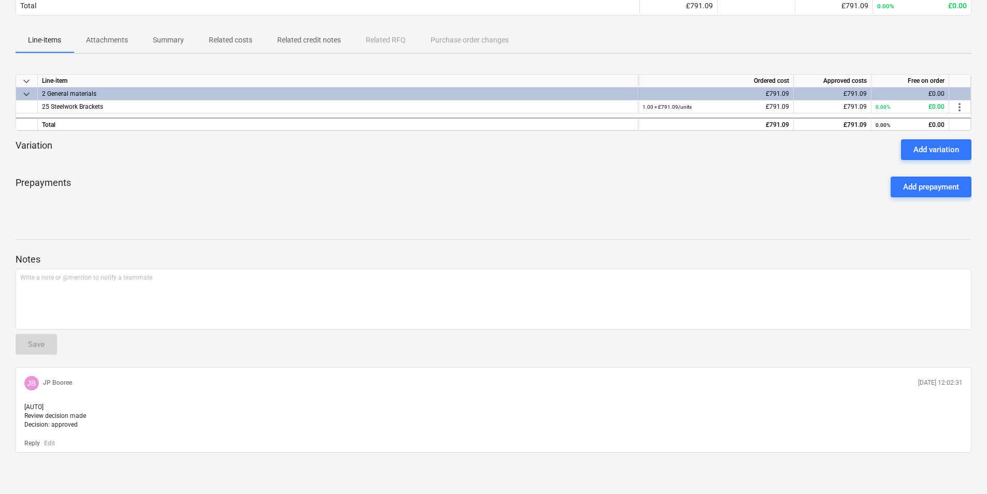
scroll to position [186, 0]
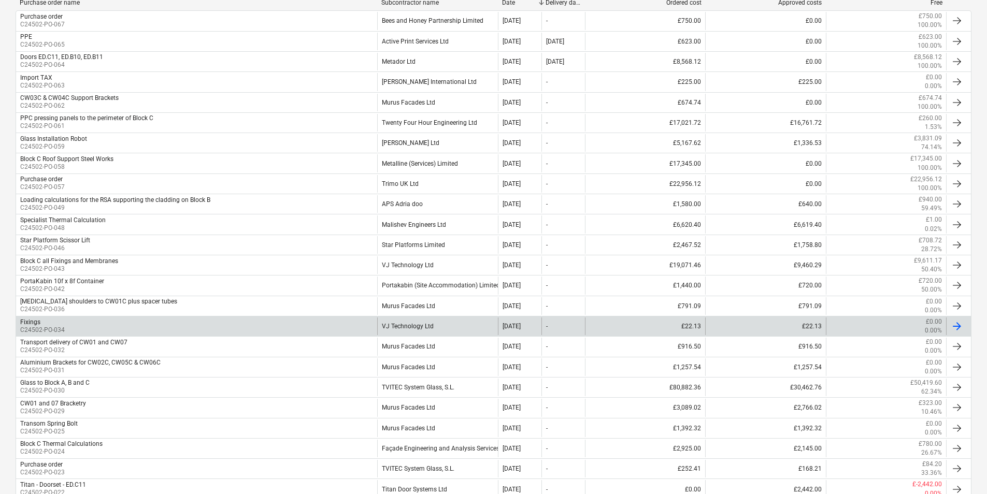
scroll to position [207, 0]
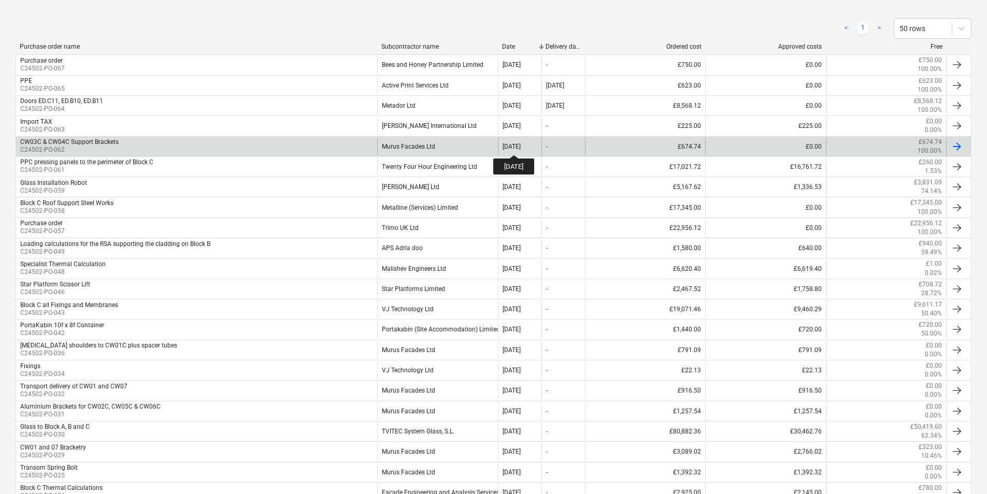
click at [521, 146] on div "11 Sep 2025" at bounding box center [511, 146] width 18 height 7
